Goal: Task Accomplishment & Management: Use online tool/utility

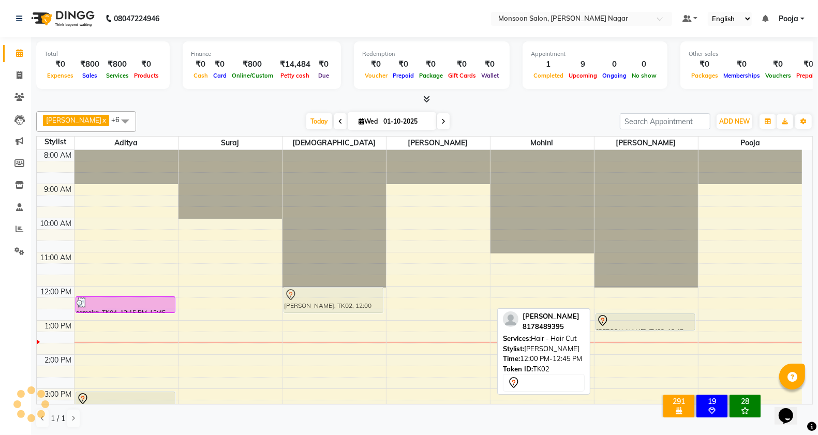
drag, startPoint x: 637, startPoint y: 303, endPoint x: 335, endPoint y: 297, distance: 302.6
click at [335, 297] on tr "samaira, TK04, 12:15 PM-12:45 PM, Hair - Hair Wash (Loreal) Blow Dry [PERSON_NA…" at bounding box center [419, 406] width 765 height 512
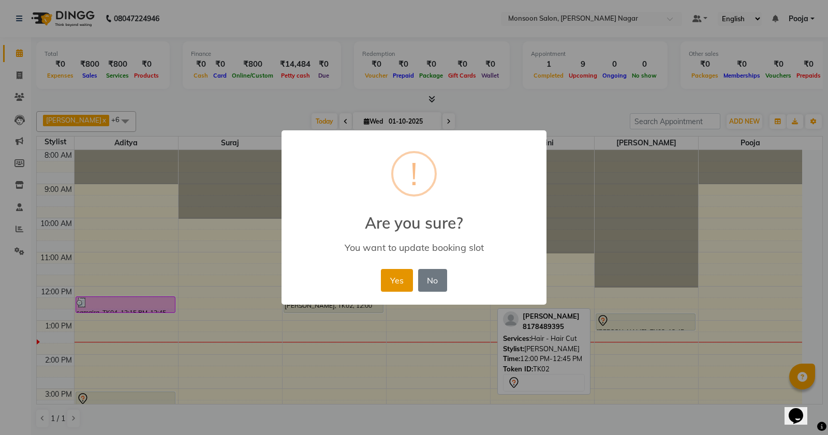
click at [392, 279] on button "Yes" at bounding box center [397, 280] width 32 height 23
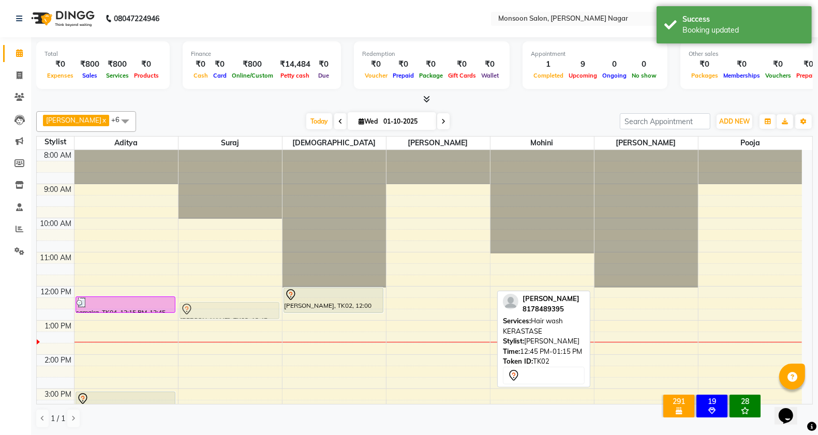
drag, startPoint x: 645, startPoint y: 322, endPoint x: 220, endPoint y: 311, distance: 424.8
click at [220, 311] on tr "samaira, TK04, 12:15 PM-12:45 PM, Hair - Hair Wash (Loreal) Blow Dry [PERSON_NA…" at bounding box center [419, 406] width 765 height 512
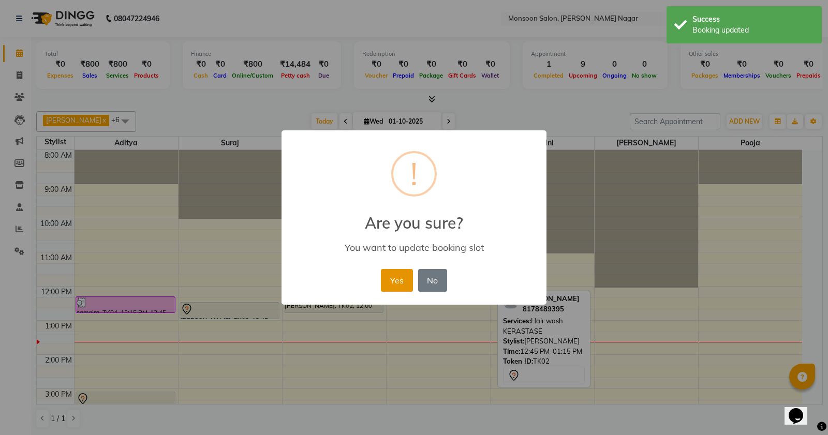
click at [406, 283] on button "Yes" at bounding box center [397, 280] width 32 height 23
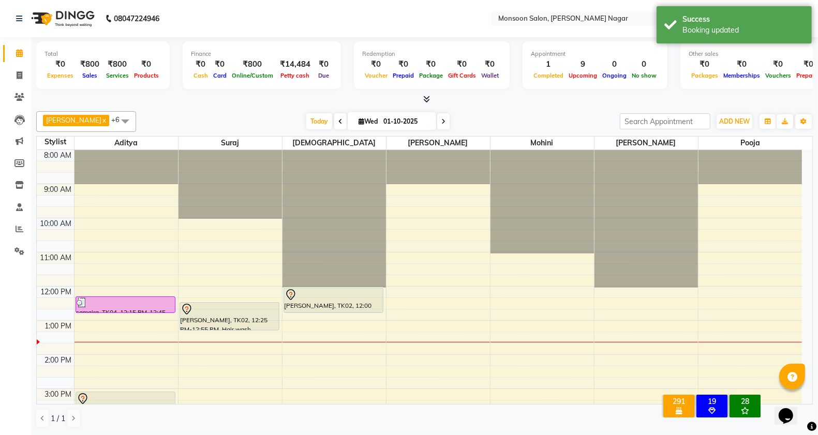
drag, startPoint x: 255, startPoint y: 319, endPoint x: 256, endPoint y: 330, distance: 10.9
click at [256, 330] on div "[PERSON_NAME], TK02, 12:25 PM-12:55 PM, Hair wash KERASTASE [PERSON_NAME], TK02…" at bounding box center [229, 406] width 103 height 512
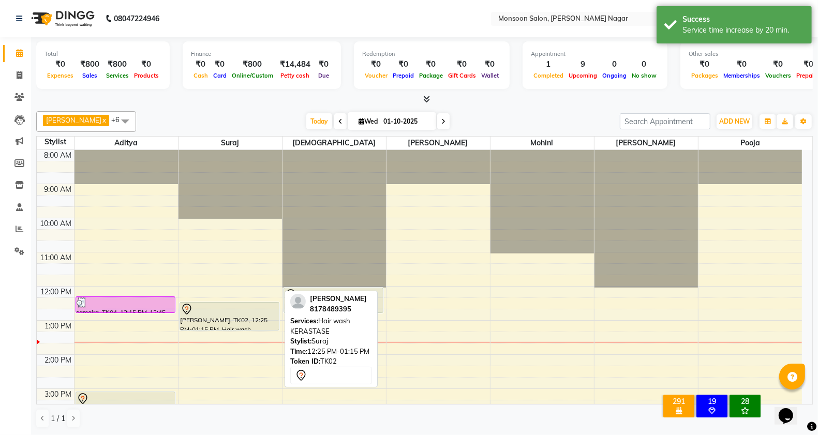
click at [217, 319] on div "[PERSON_NAME], TK02, 12:25 PM-01:15 PM, Hair wash KERASTASE" at bounding box center [229, 316] width 99 height 27
select select "7"
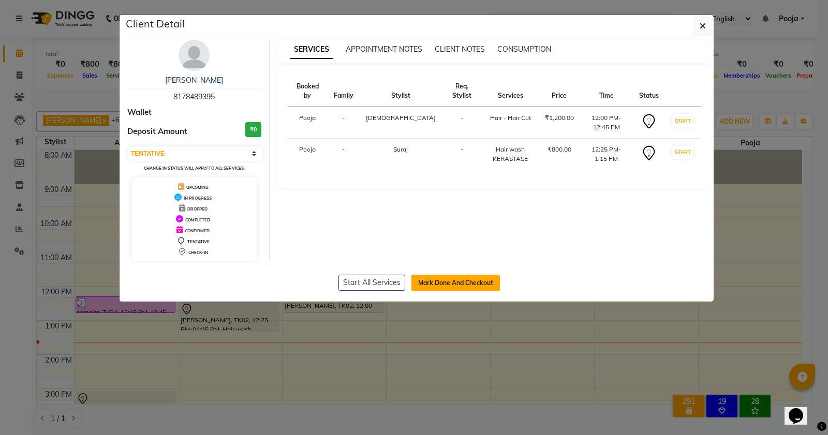
drag, startPoint x: 454, startPoint y: 283, endPoint x: 471, endPoint y: 283, distance: 17.1
click at [455, 283] on button "Mark Done And Checkout" at bounding box center [455, 283] width 88 height 17
select select "4905"
select select "service"
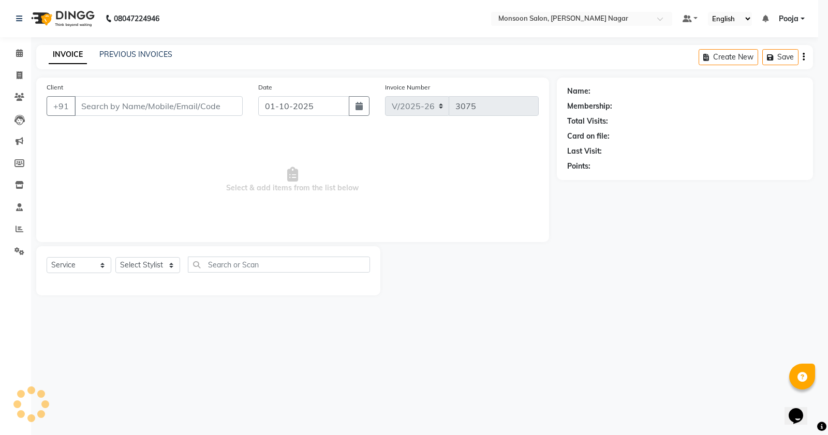
select select "3"
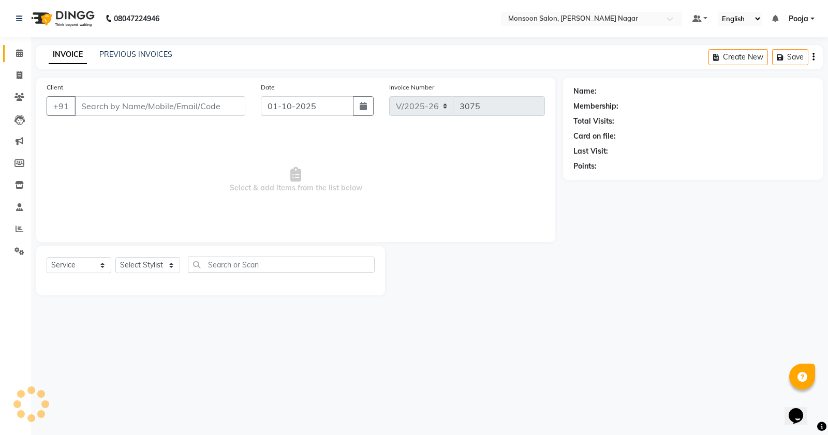
type input "81******95"
select select "89609"
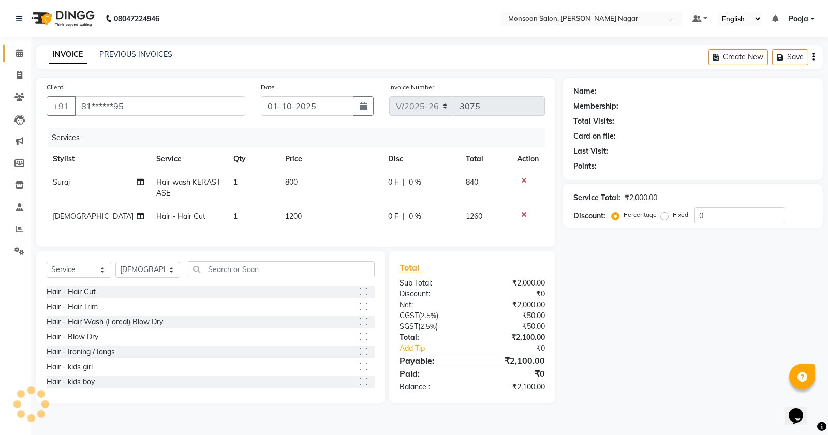
select select "1: Object"
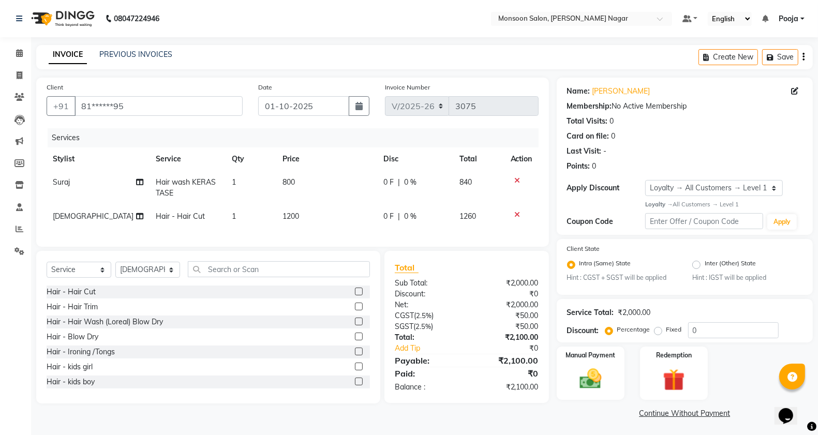
click at [306, 189] on td "800" at bounding box center [327, 188] width 101 height 34
select select "62989"
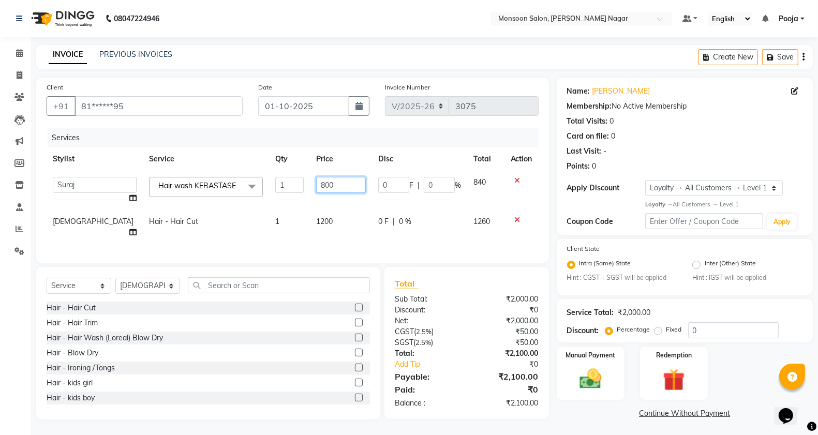
click at [353, 179] on input "800" at bounding box center [341, 185] width 50 height 16
type input "8"
type input "1400"
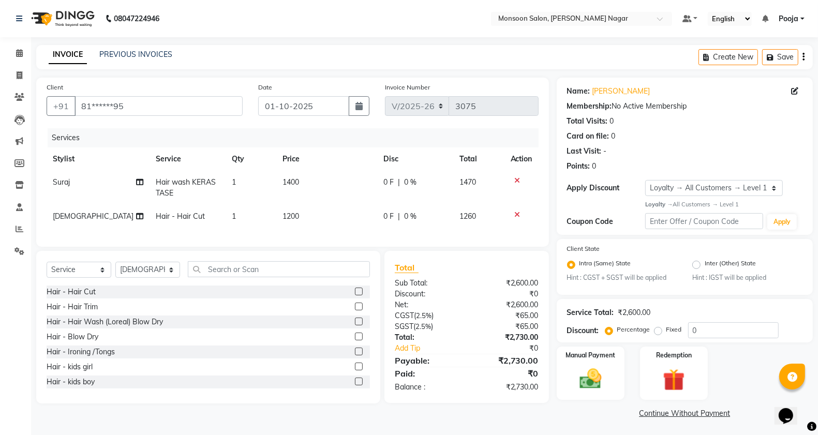
click at [335, 211] on td "1200" at bounding box center [327, 216] width 101 height 23
select select "89609"
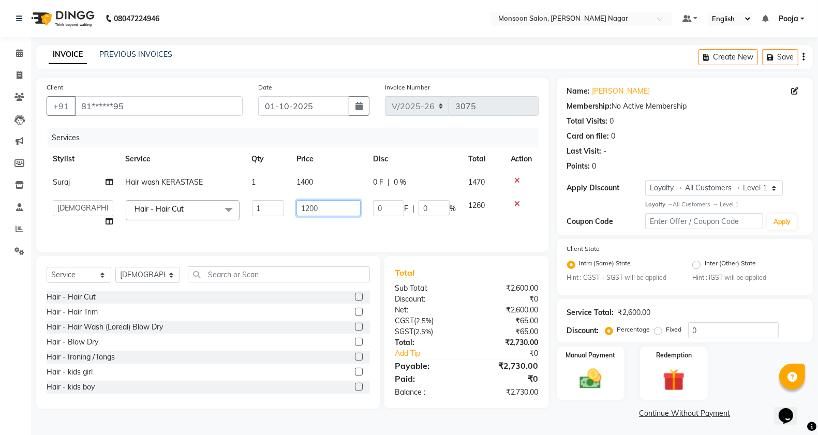
click at [335, 212] on input "1200" at bounding box center [328, 208] width 65 height 16
type input "1400"
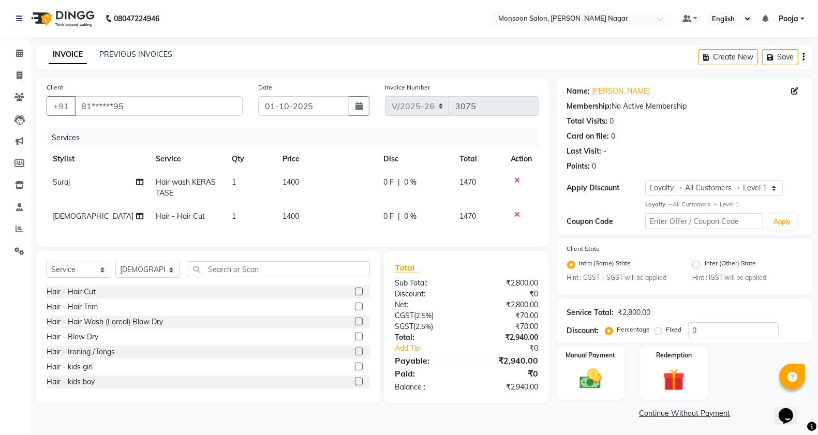
click at [416, 70] on main "INVOICE PREVIOUS INVOICES Create New Save Client +91 81******95 Date [DATE] Inv…" at bounding box center [424, 241] width 787 height 392
click at [583, 378] on img at bounding box center [590, 379] width 37 height 26
click at [689, 412] on span "UPI" at bounding box center [692, 414] width 16 height 12
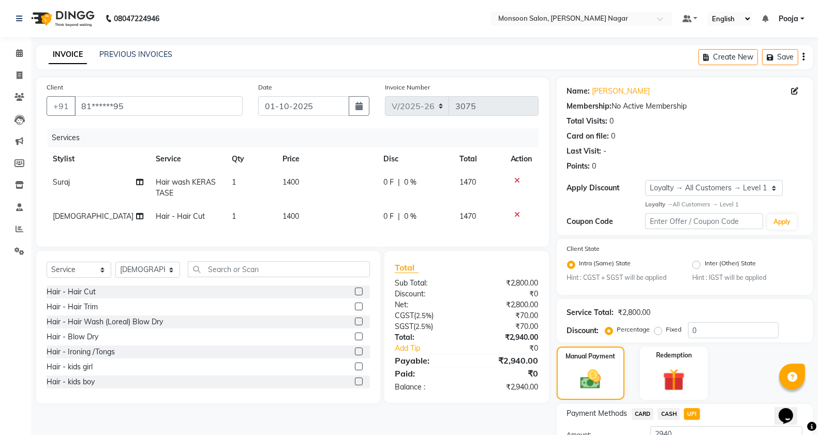
scroll to position [81, 0]
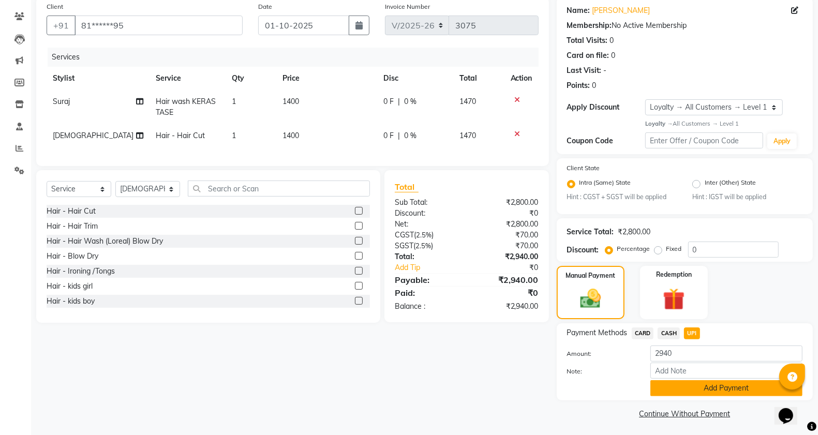
click at [691, 380] on button "Add Payment" at bounding box center [726, 388] width 152 height 16
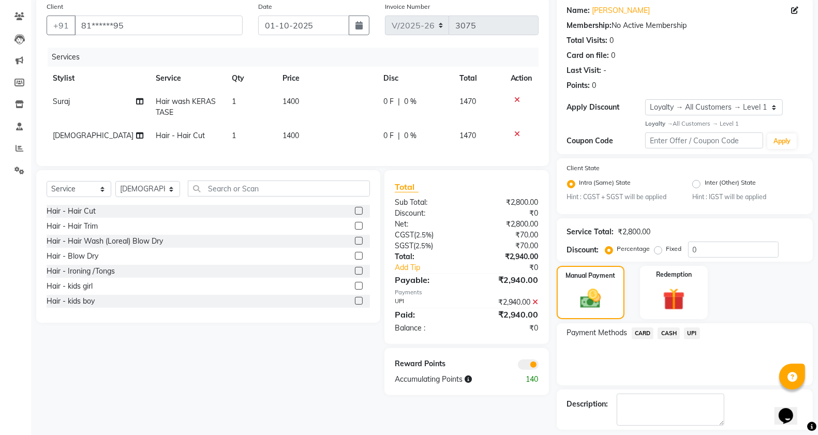
scroll to position [125, 0]
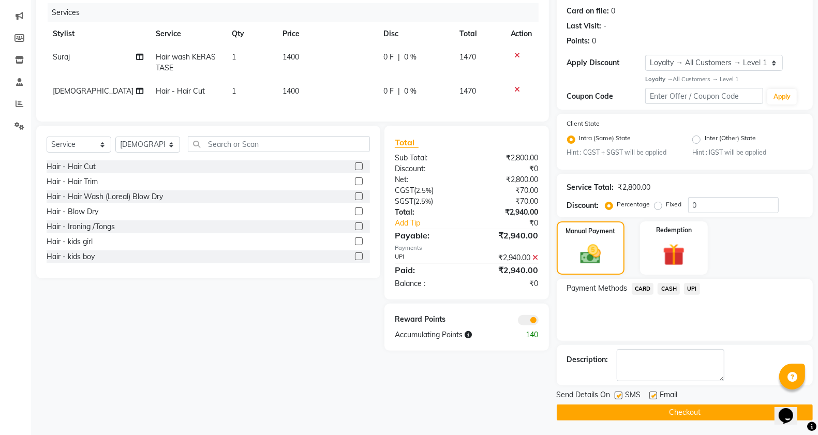
click at [626, 415] on button "Checkout" at bounding box center [685, 412] width 256 height 16
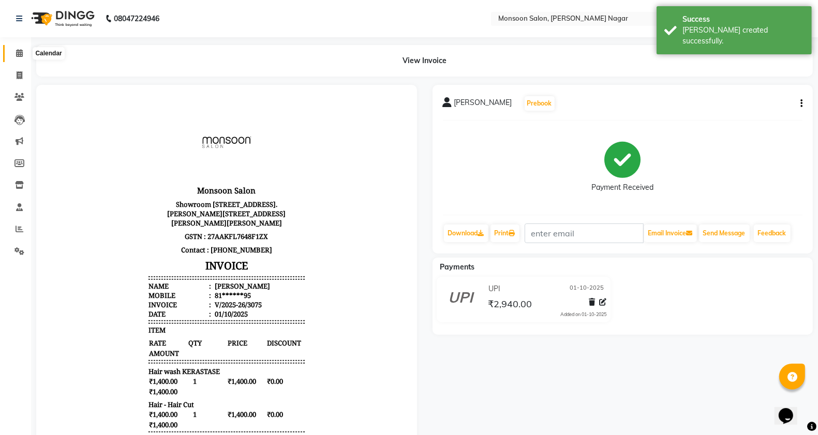
click at [19, 54] on icon at bounding box center [19, 53] width 7 height 8
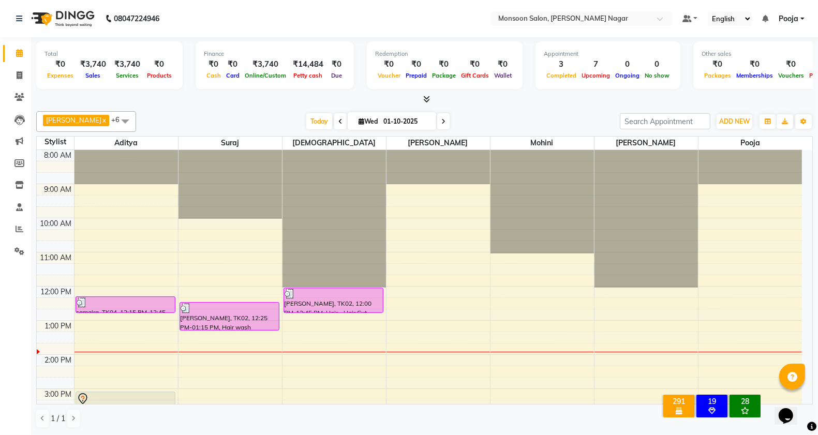
scroll to position [172, 0]
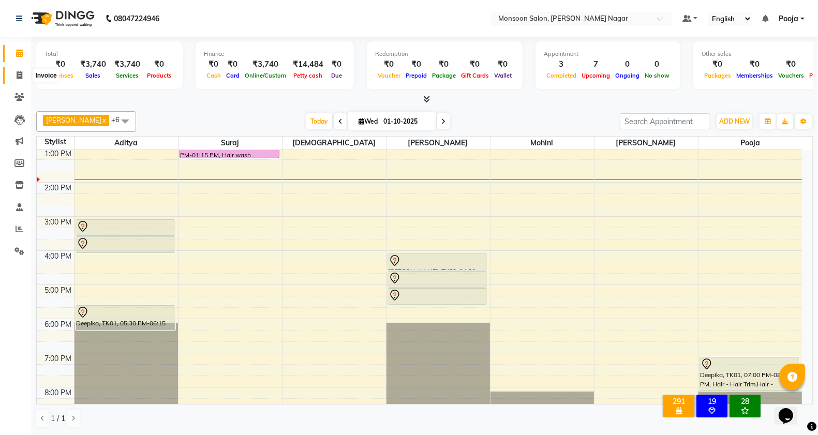
click at [17, 76] on icon at bounding box center [20, 75] width 6 height 8
select select "4905"
select select "service"
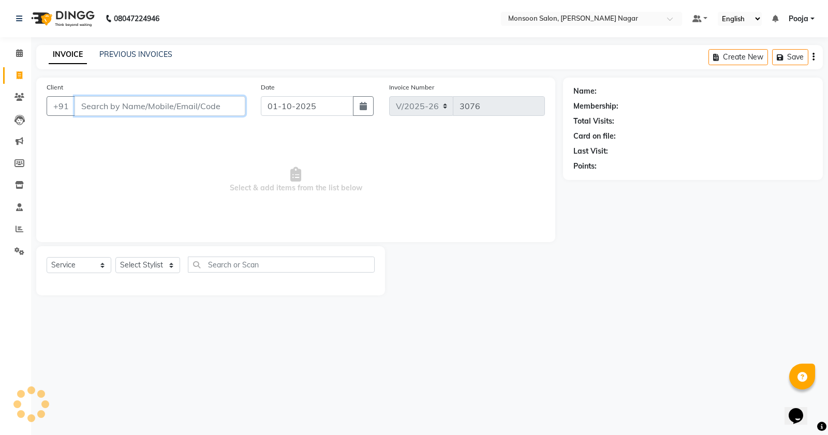
click at [125, 110] on input "Client" at bounding box center [159, 106] width 171 height 20
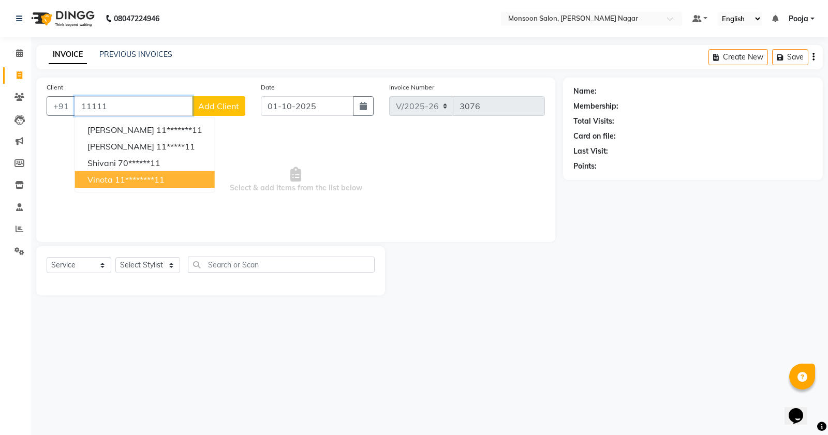
click at [117, 174] on ngb-highlight "11********11" at bounding box center [140, 179] width 50 height 10
type input "11********11"
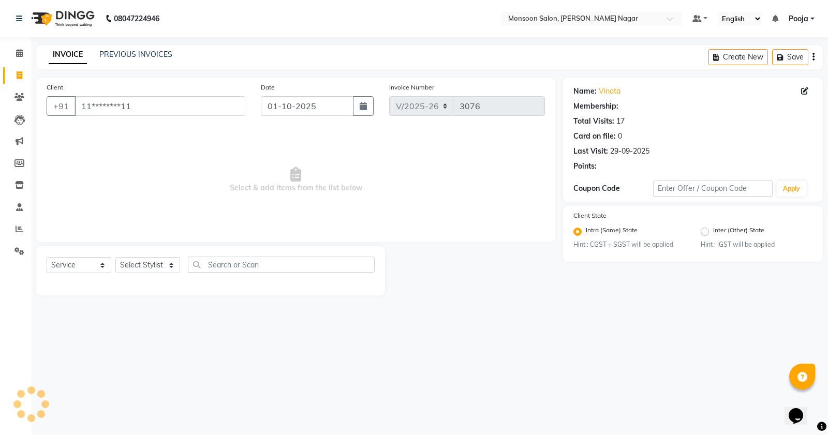
select select "1: Object"
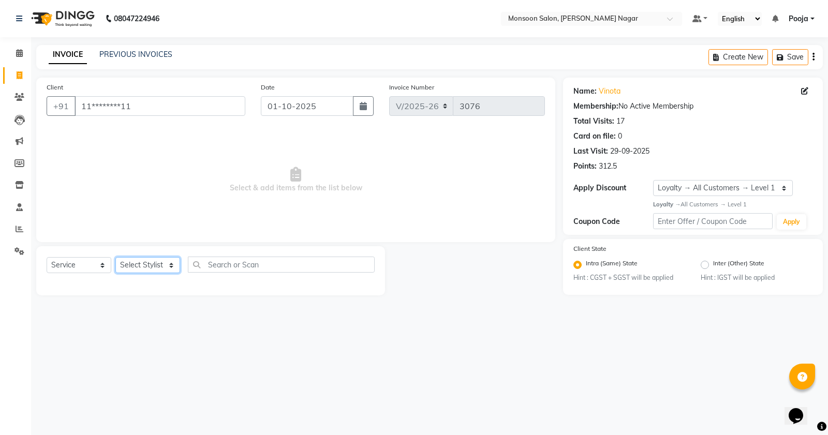
click at [143, 267] on select "Select Stylist [PERSON_NAME] [PERSON_NAME] [PERSON_NAME] [PERSON_NAME] [PERSON_…" at bounding box center [147, 265] width 65 height 16
select select "58969"
click at [115, 257] on select "Select Stylist [PERSON_NAME] [PERSON_NAME] [PERSON_NAME] [PERSON_NAME] [PERSON_…" at bounding box center [147, 265] width 65 height 16
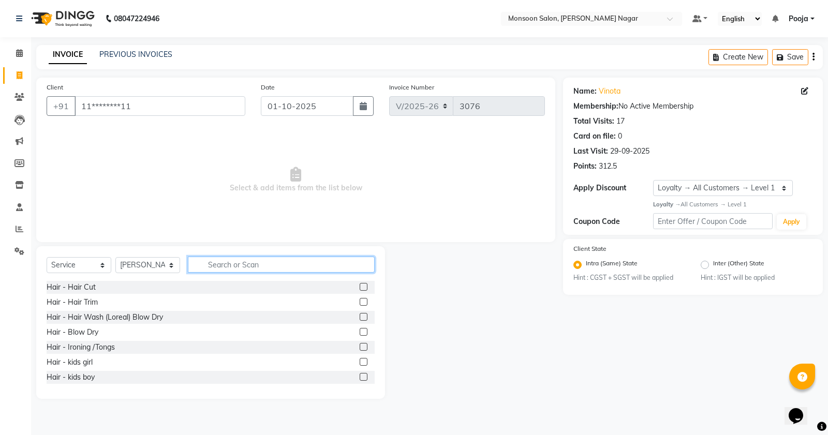
click at [246, 267] on input "text" at bounding box center [281, 265] width 187 height 16
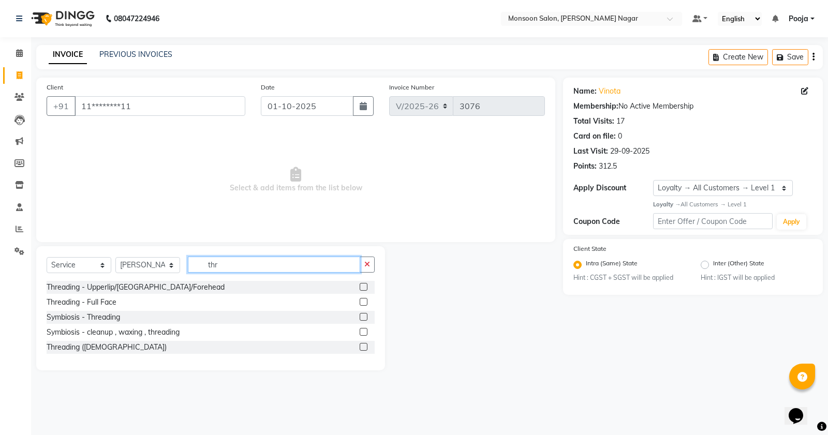
type input "thr"
click at [361, 287] on label at bounding box center [363, 287] width 8 height 8
click at [361, 287] on input "checkbox" at bounding box center [362, 287] width 7 height 7
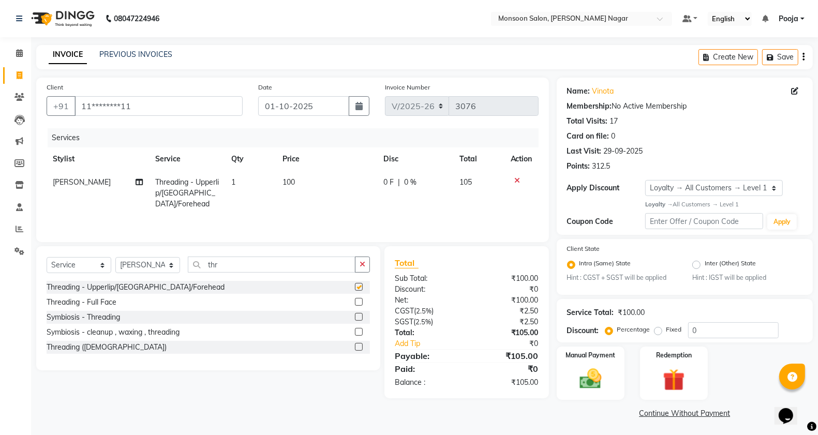
checkbox input "false"
click at [252, 177] on td "1" at bounding box center [250, 193] width 51 height 45
select select "58969"
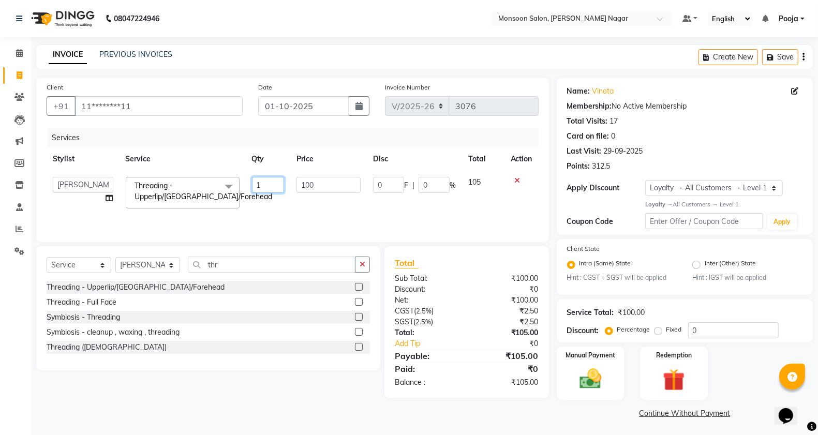
click at [265, 182] on input "1" at bounding box center [268, 185] width 32 height 16
type input "3"
click at [436, 53] on div "INVOICE PREVIOUS INVOICES Create New Save" at bounding box center [424, 57] width 776 height 24
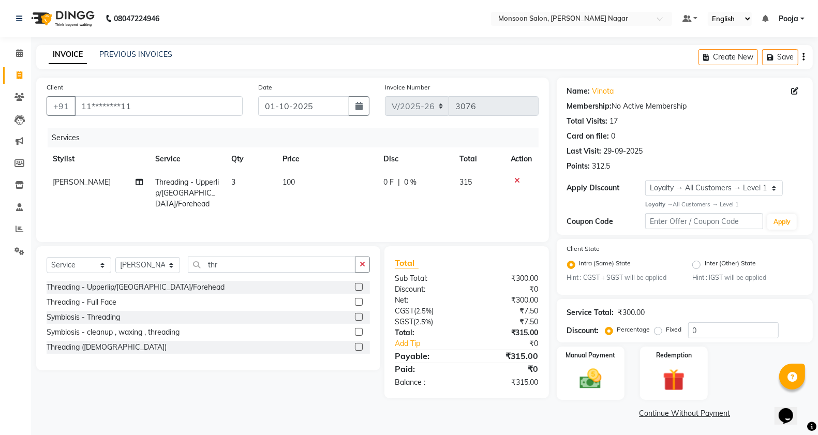
click at [803, 57] on icon "button" at bounding box center [803, 57] width 2 height 1
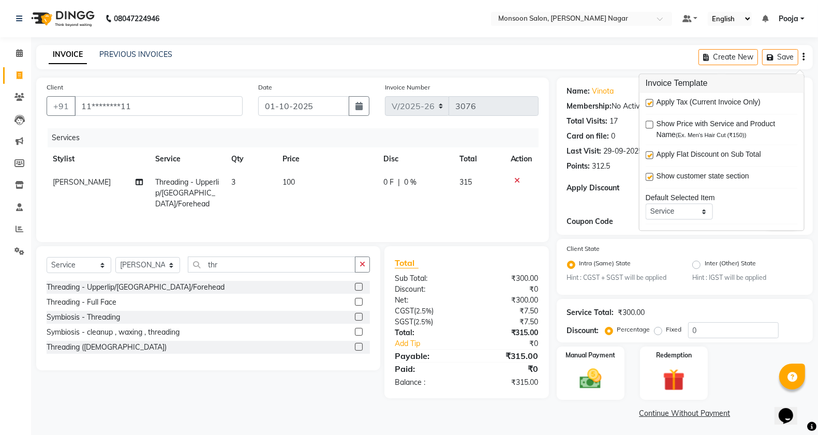
click at [650, 104] on label at bounding box center [650, 103] width 8 height 8
click at [650, 104] on input "checkbox" at bounding box center [649, 103] width 7 height 7
checkbox input "false"
click at [582, 377] on img at bounding box center [590, 379] width 37 height 26
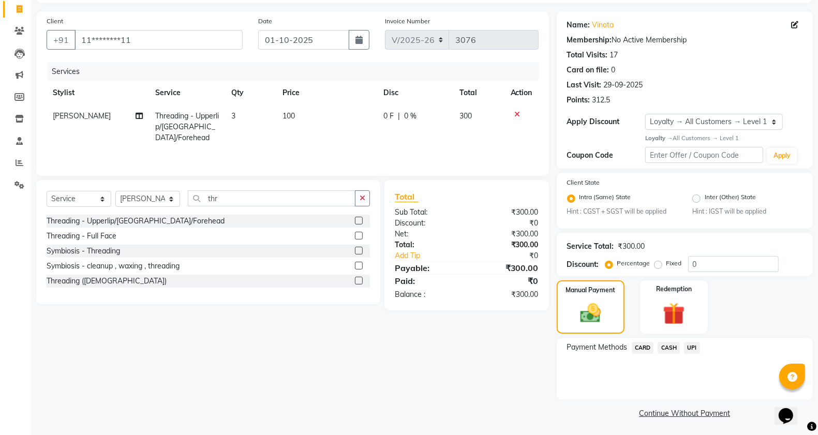
click at [692, 342] on span "UPI" at bounding box center [692, 348] width 16 height 12
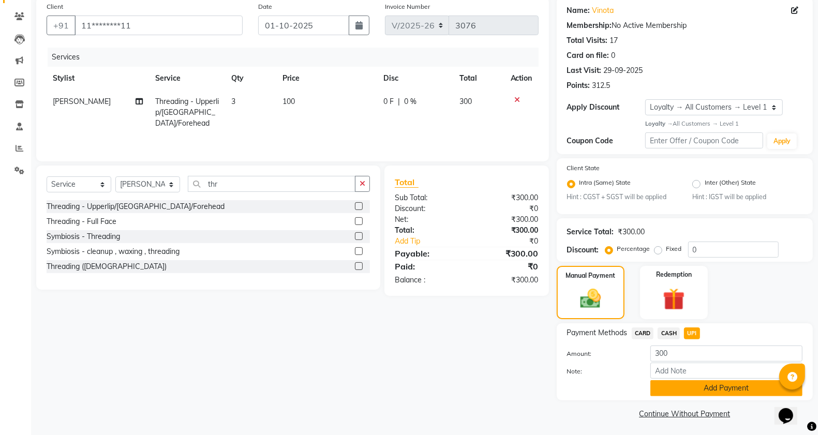
click at [689, 386] on button "Add Payment" at bounding box center [726, 388] width 152 height 16
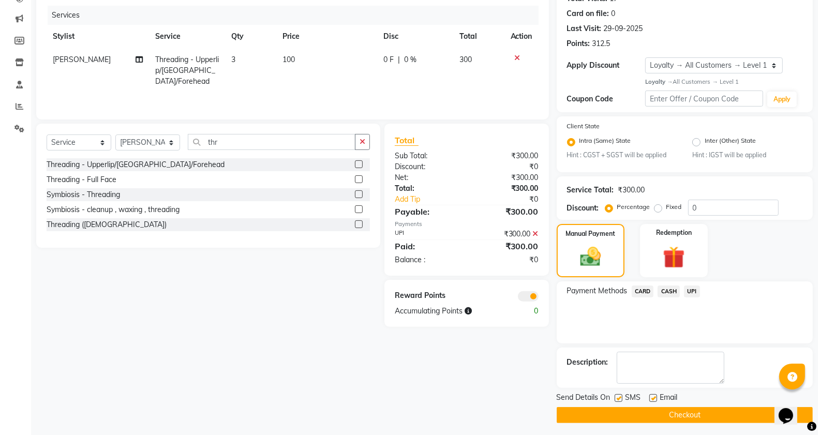
scroll to position [125, 0]
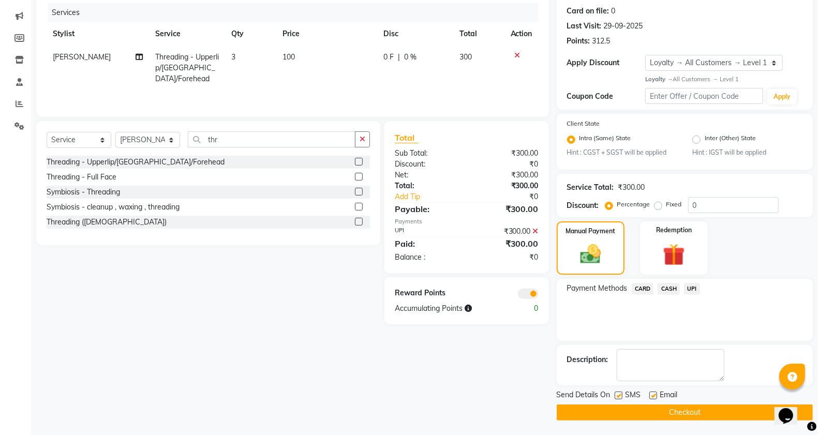
click at [621, 395] on label at bounding box center [618, 396] width 8 height 8
click at [621, 395] on input "checkbox" at bounding box center [617, 396] width 7 height 7
checkbox input "false"
drag, startPoint x: 651, startPoint y: 394, endPoint x: 651, endPoint y: 412, distance: 18.1
click at [651, 393] on label at bounding box center [653, 396] width 8 height 8
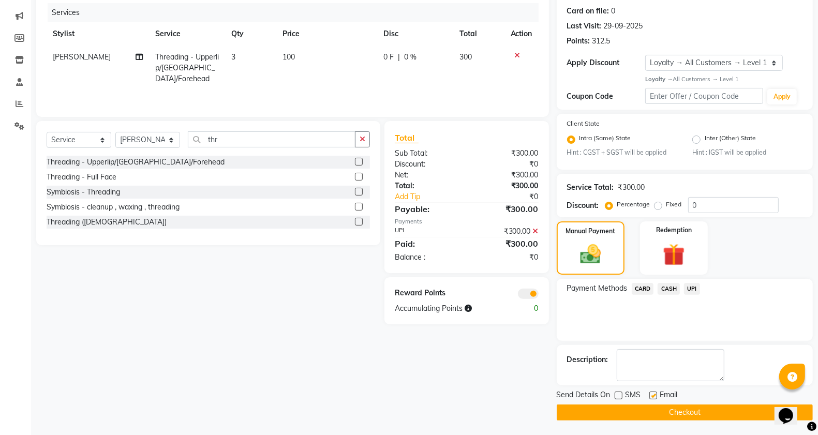
click at [651, 393] on input "checkbox" at bounding box center [652, 396] width 7 height 7
checkbox input "false"
click at [651, 414] on button "Checkout" at bounding box center [685, 412] width 256 height 16
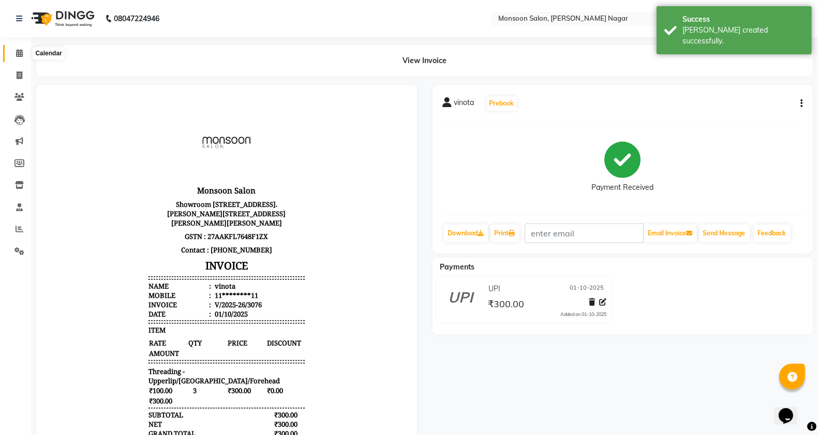
click at [19, 50] on icon at bounding box center [19, 53] width 7 height 8
